Goal: Task Accomplishment & Management: Use online tool/utility

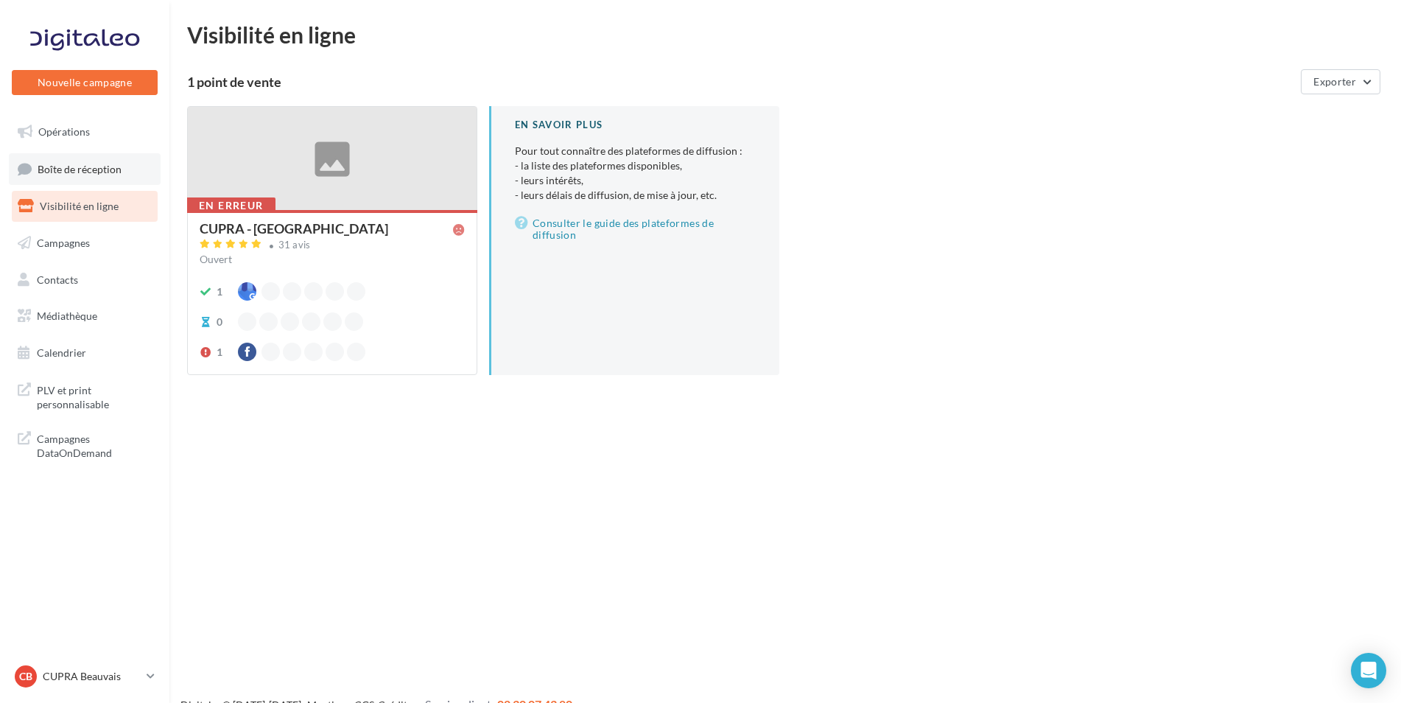
click at [99, 176] on link "Boîte de réception" at bounding box center [85, 169] width 152 height 32
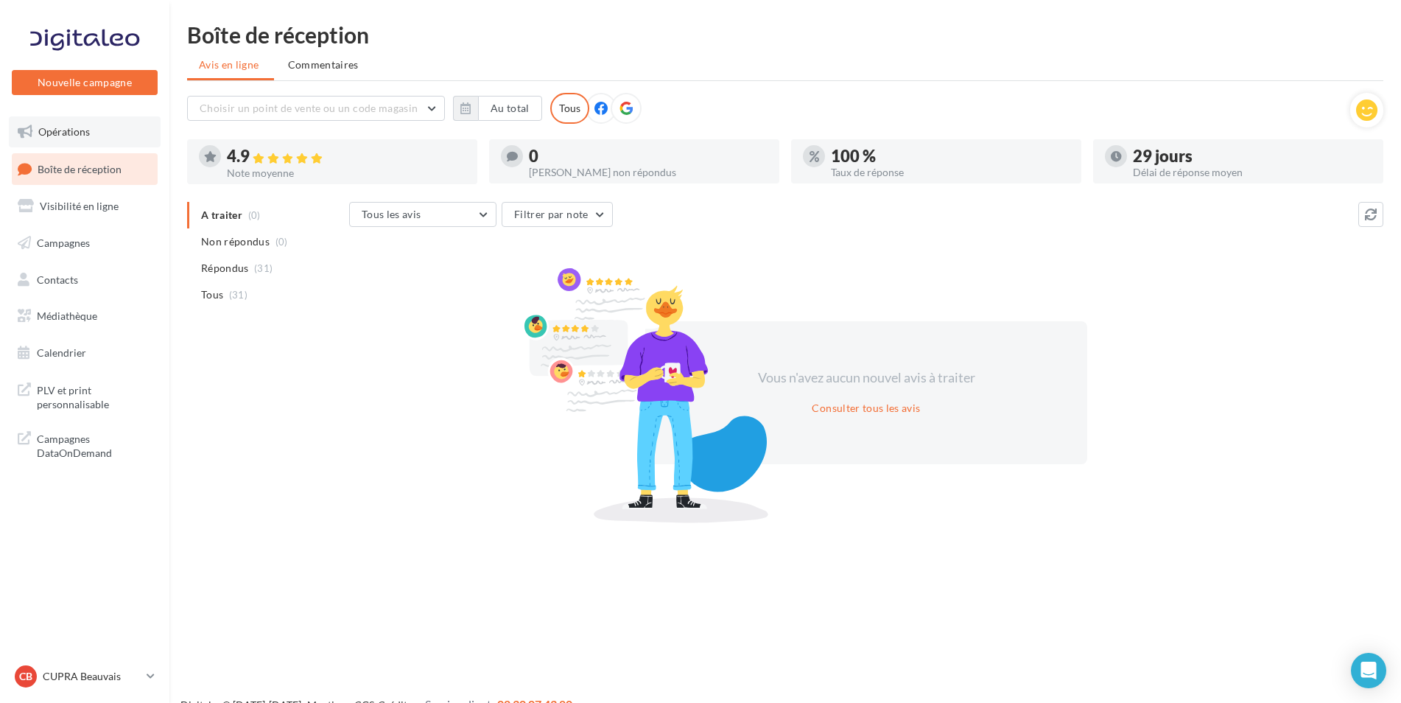
click at [105, 144] on link "Opérations" at bounding box center [85, 131] width 152 height 31
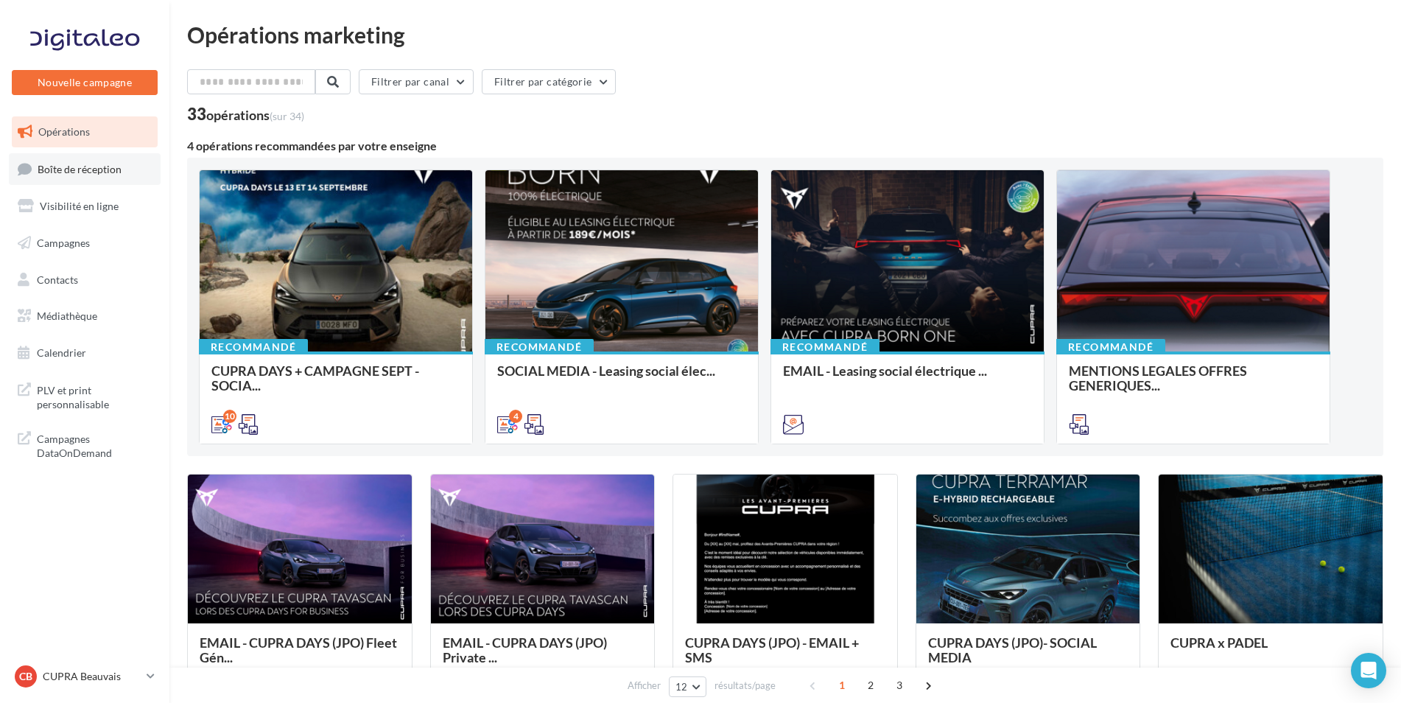
click at [106, 170] on span "Boîte de réception" at bounding box center [80, 168] width 84 height 13
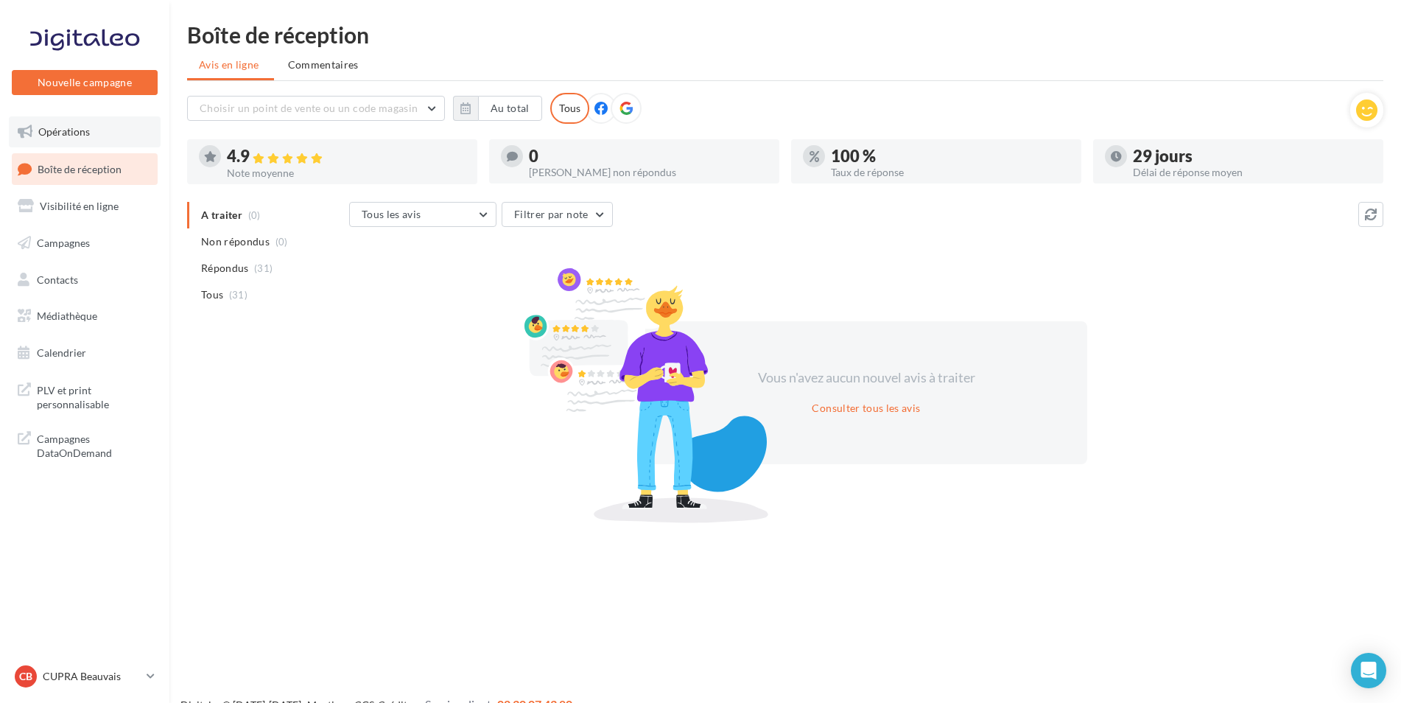
click at [66, 138] on link "Opérations" at bounding box center [85, 131] width 152 height 31
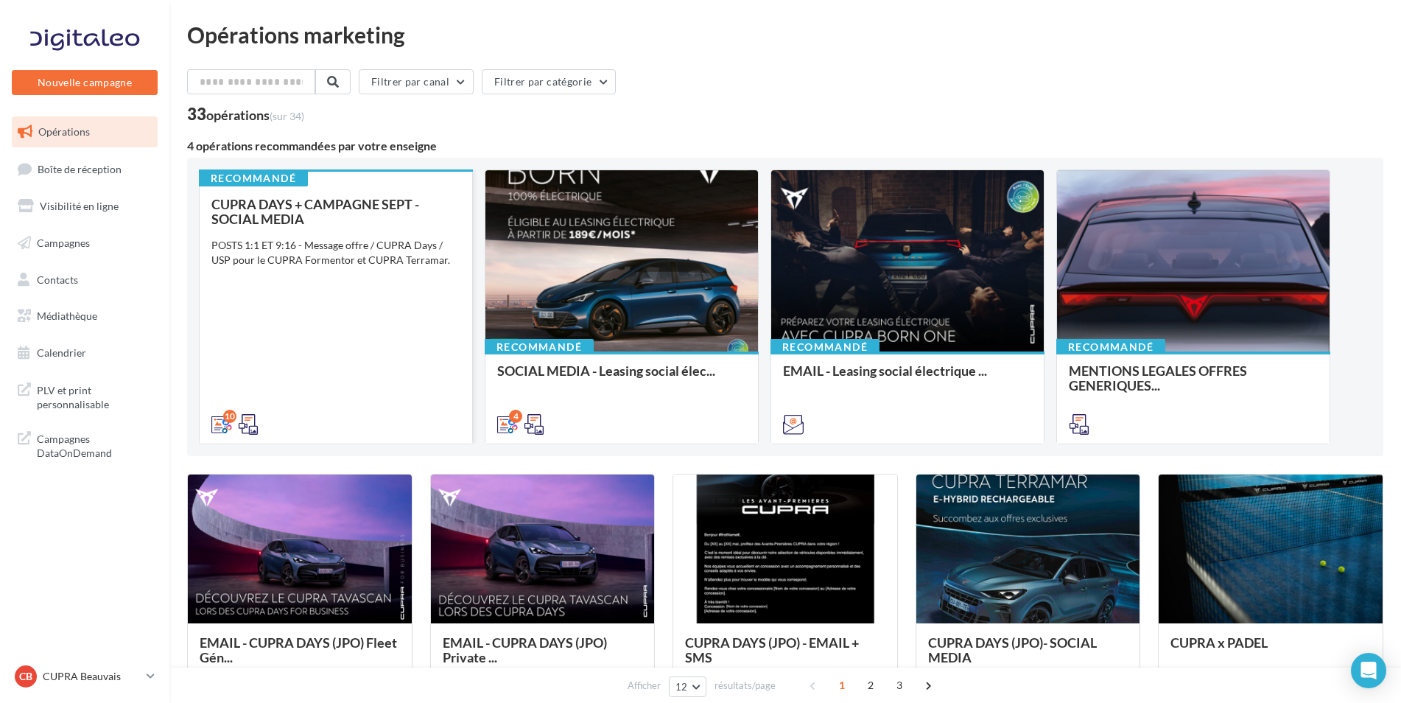
click at [356, 226] on div "CUPRA DAYS + CAMPAGNE SEPT - SOCIAL MEDIA POSTS 1:1 ET 9:16 - Message offre / C…" at bounding box center [335, 313] width 249 height 233
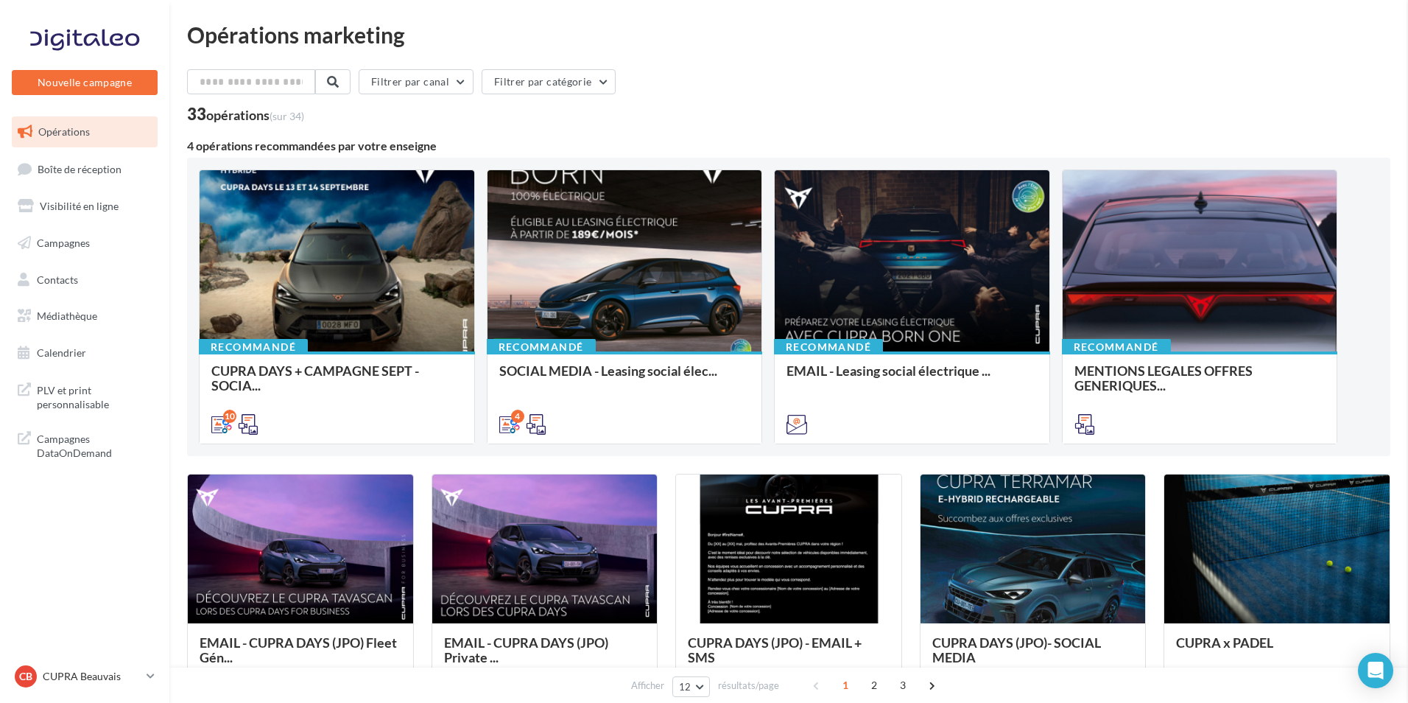
click at [108, 165] on span "Boîte de réception" at bounding box center [80, 168] width 84 height 13
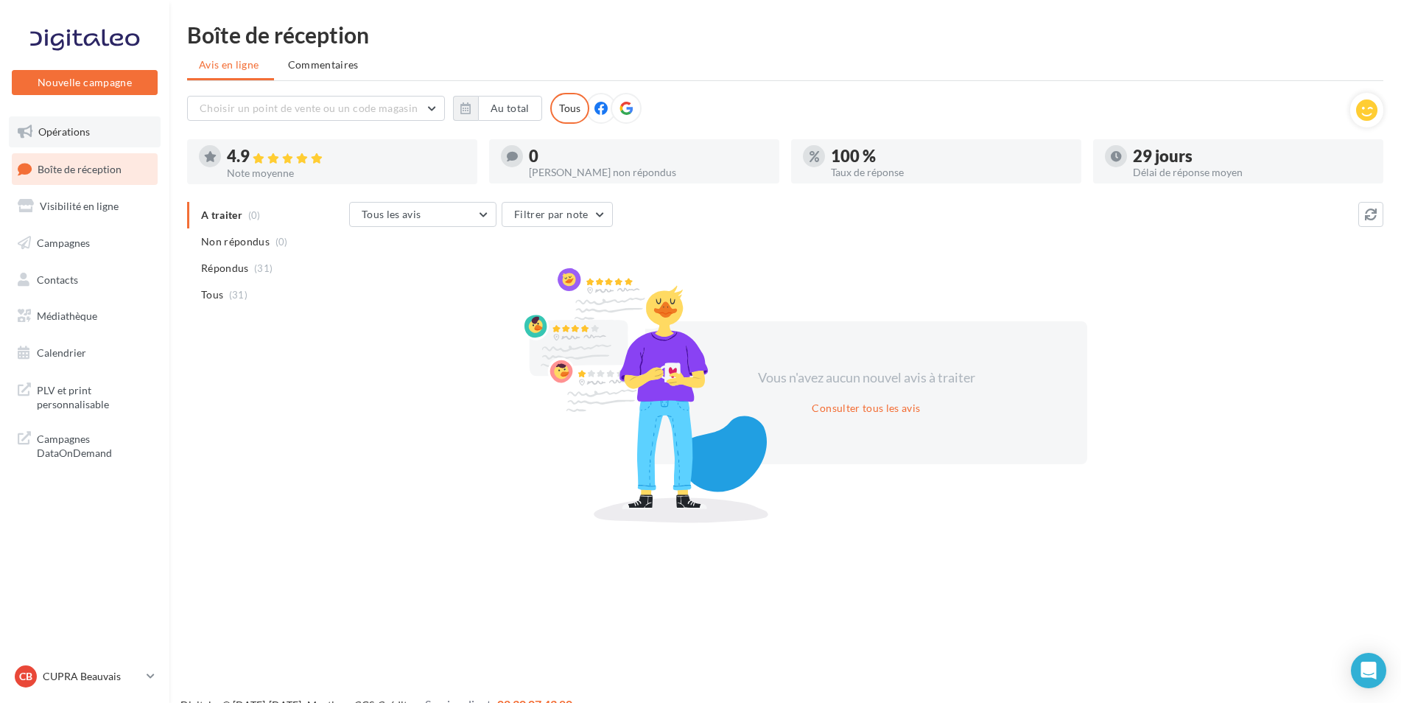
click at [98, 130] on link "Opérations" at bounding box center [85, 131] width 152 height 31
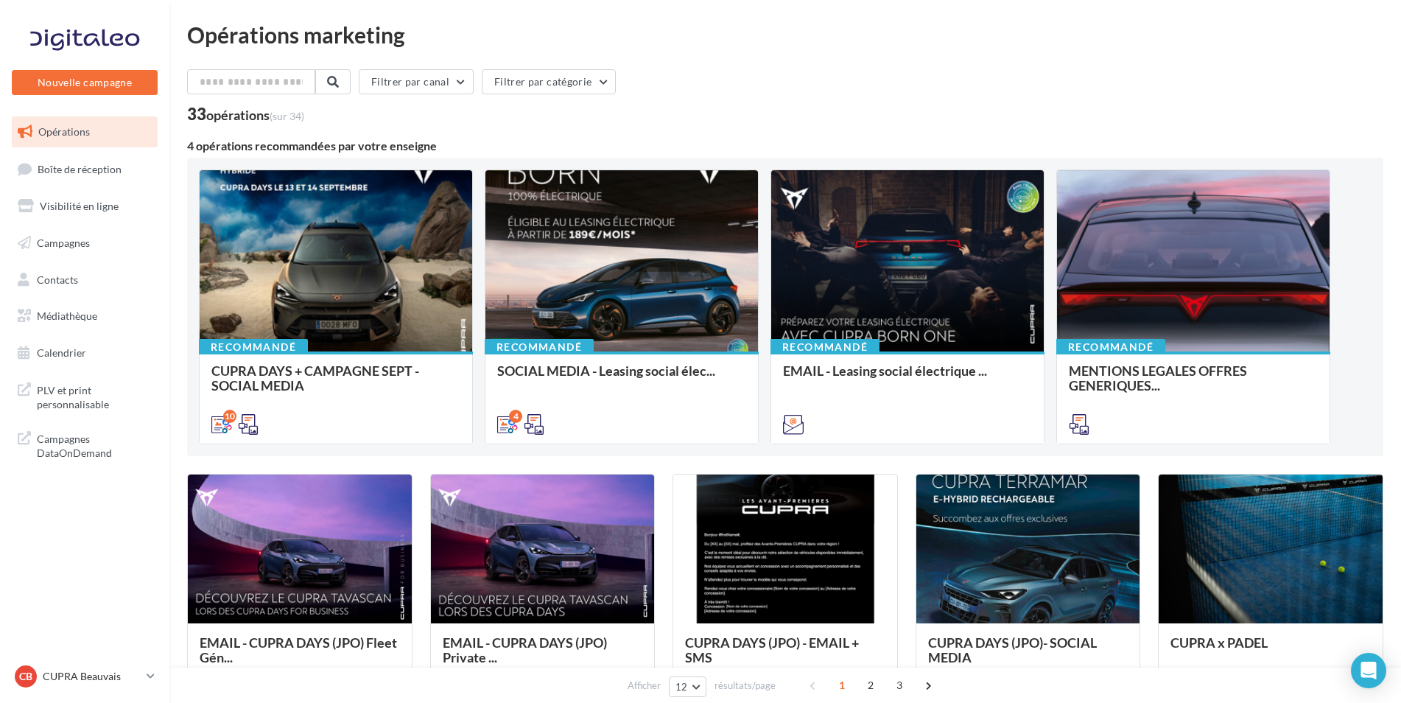
click at [353, 363] on div "CUPRA DAYS + CAMPAGNE SEPT - SOCIAL MEDIA" at bounding box center [335, 377] width 249 height 29
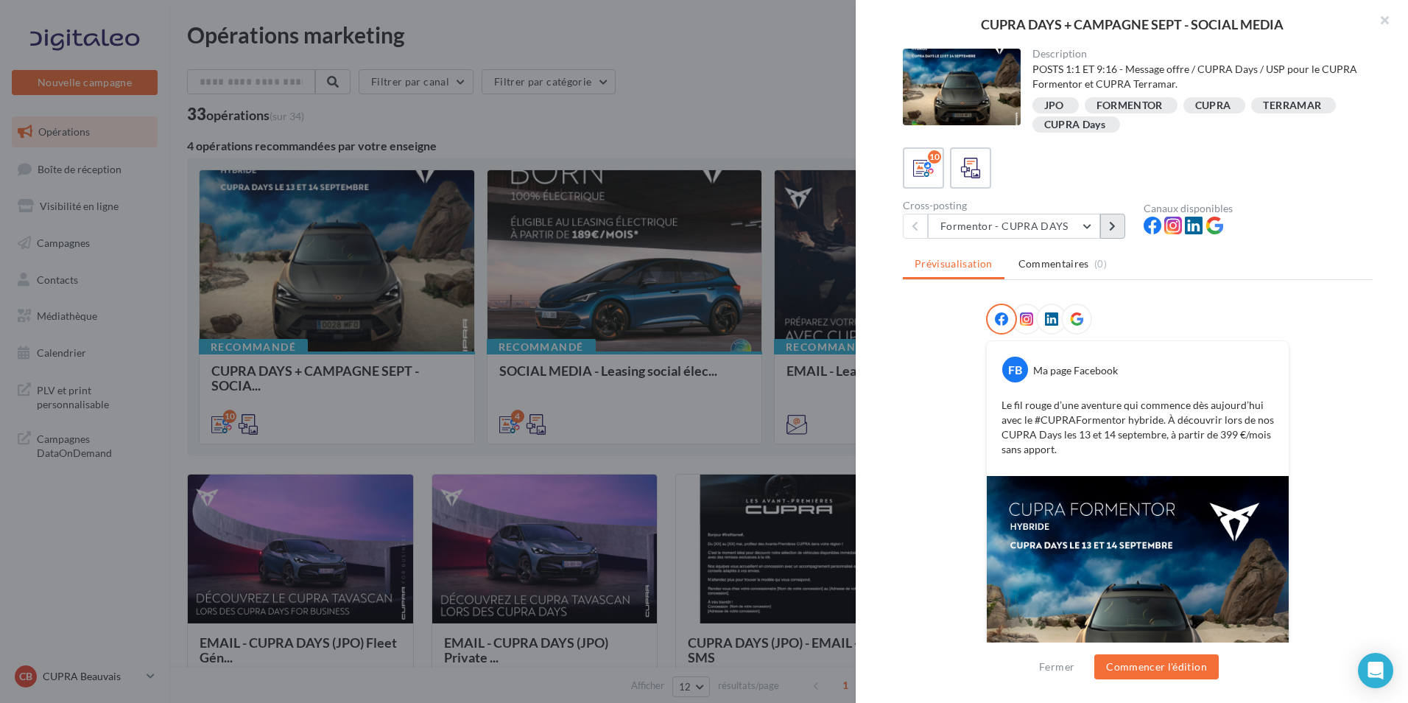
click at [1117, 238] on button at bounding box center [1112, 226] width 25 height 25
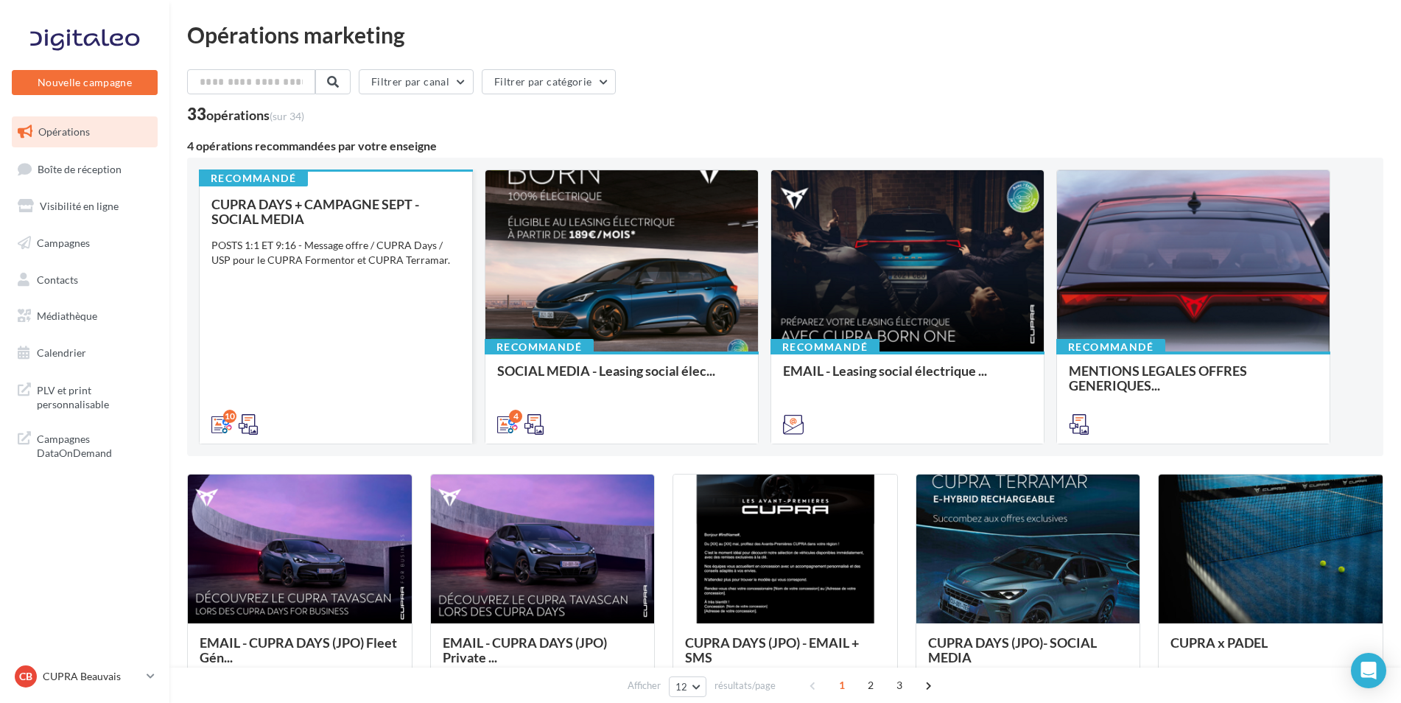
click at [334, 207] on span "CUPRA DAYS + CAMPAGNE SEPT - SOCIAL MEDIA" at bounding box center [315, 211] width 208 height 31
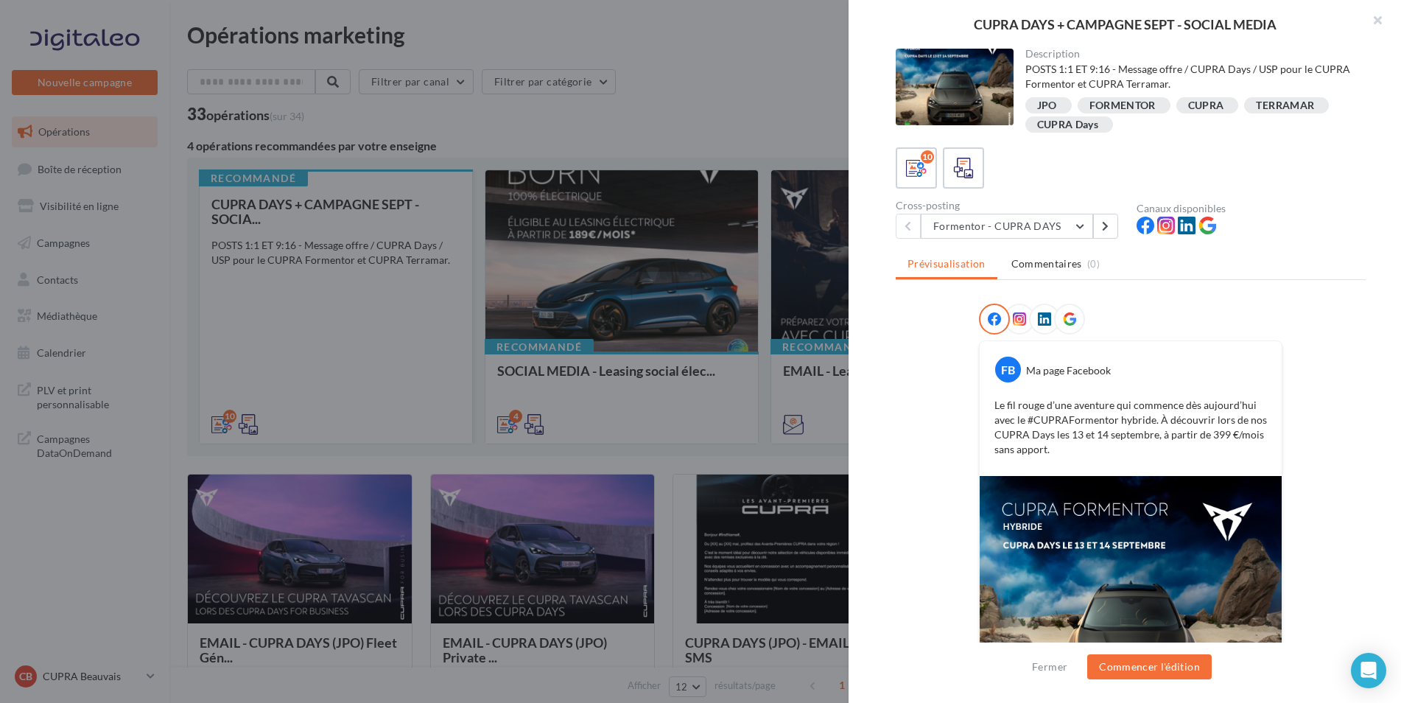
click at [800, 96] on div at bounding box center [700, 351] width 1401 height 703
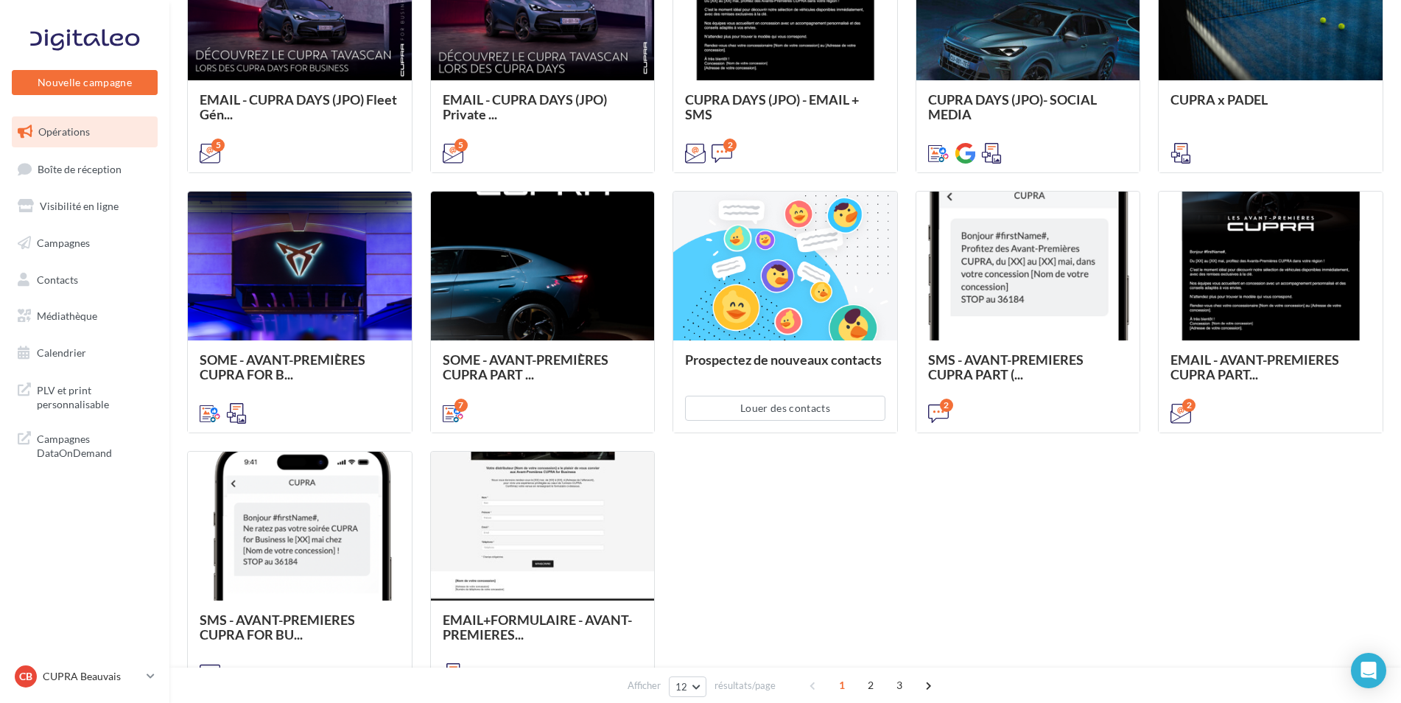
scroll to position [550, 0]
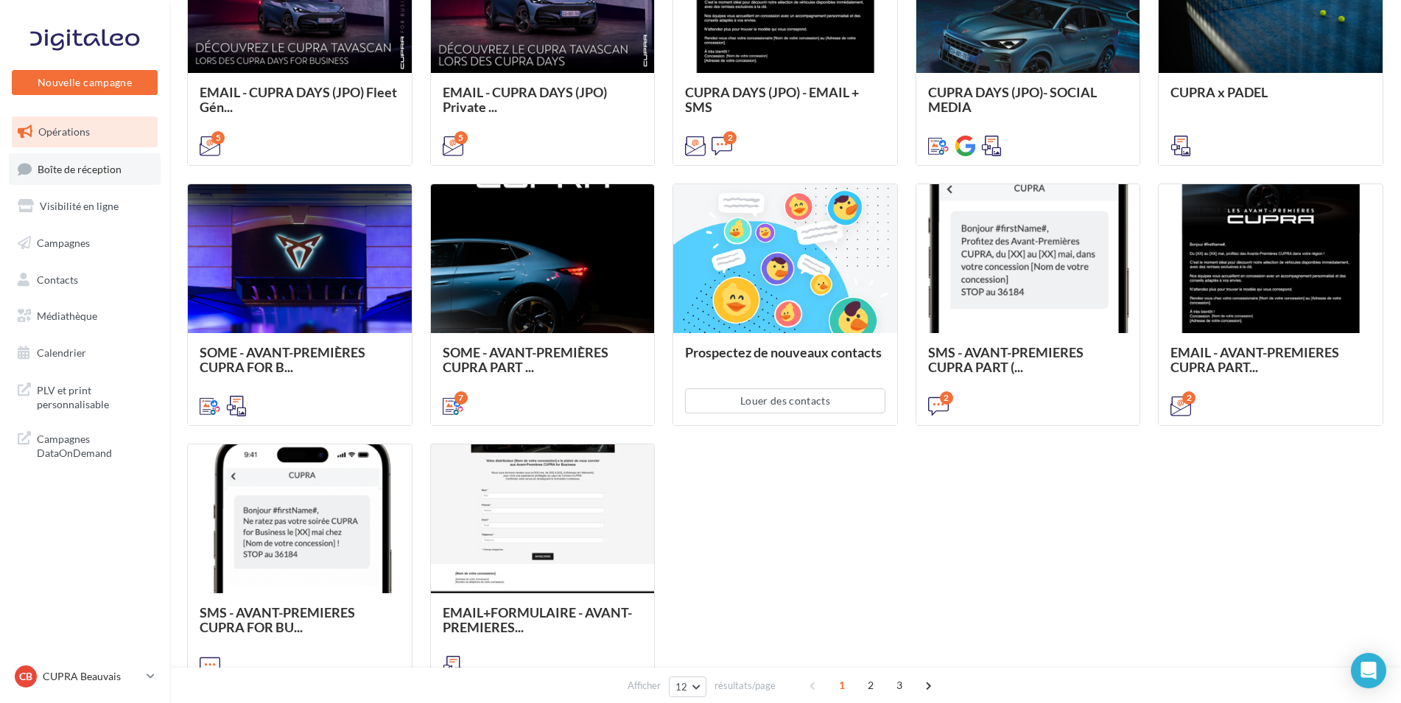
click at [80, 177] on link "Boîte de réception" at bounding box center [85, 169] width 152 height 32
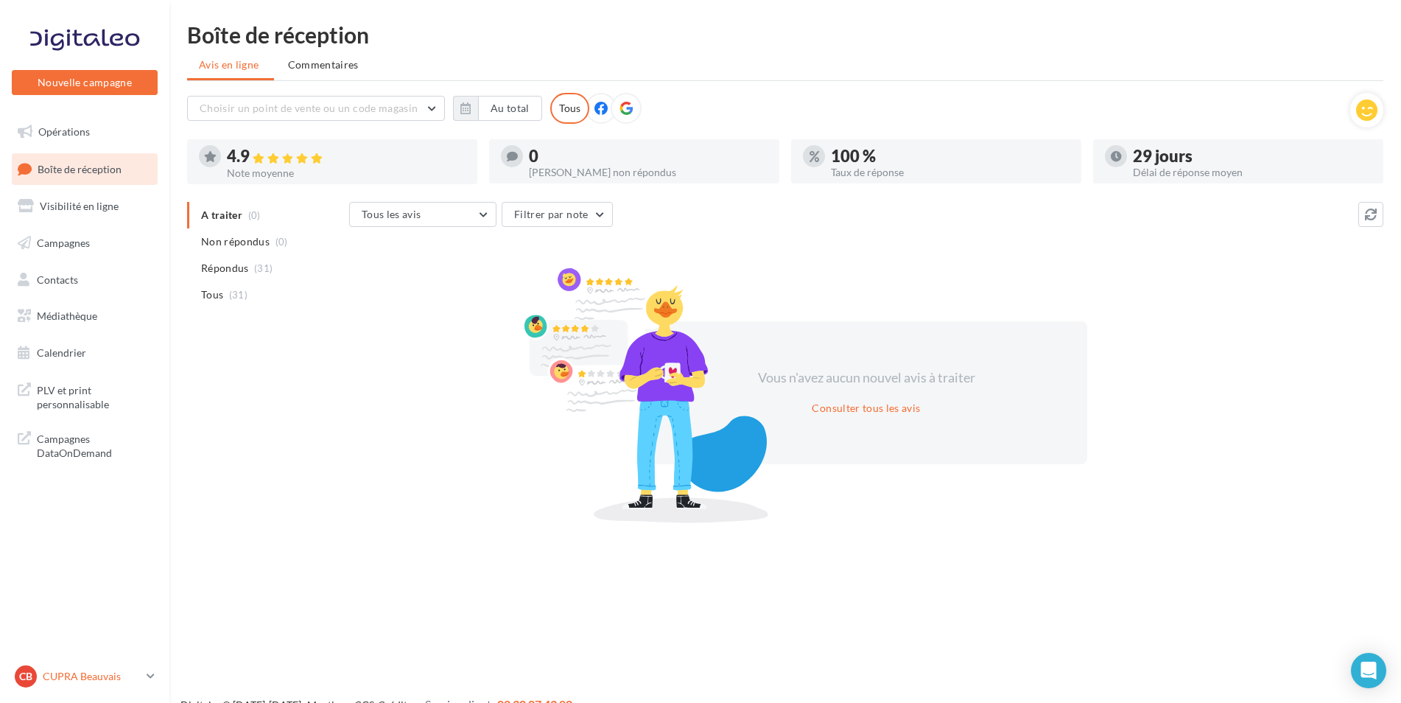
click at [134, 675] on p "CUPRA Beauvais" at bounding box center [92, 676] width 98 height 15
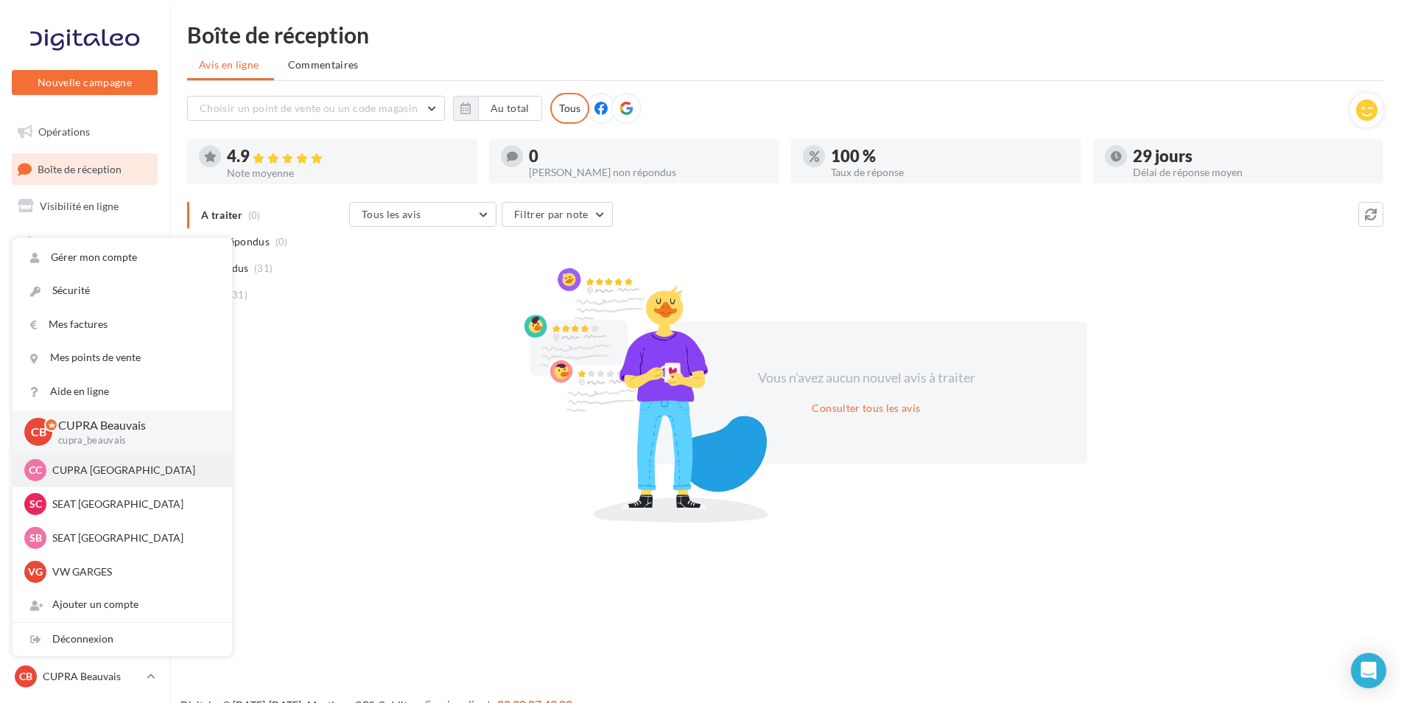
click at [102, 479] on div "CC CUPRA Compiègne cupra_compiegne" at bounding box center [122, 470] width 196 height 22
